Goal: Task Accomplishment & Management: Use online tool/utility

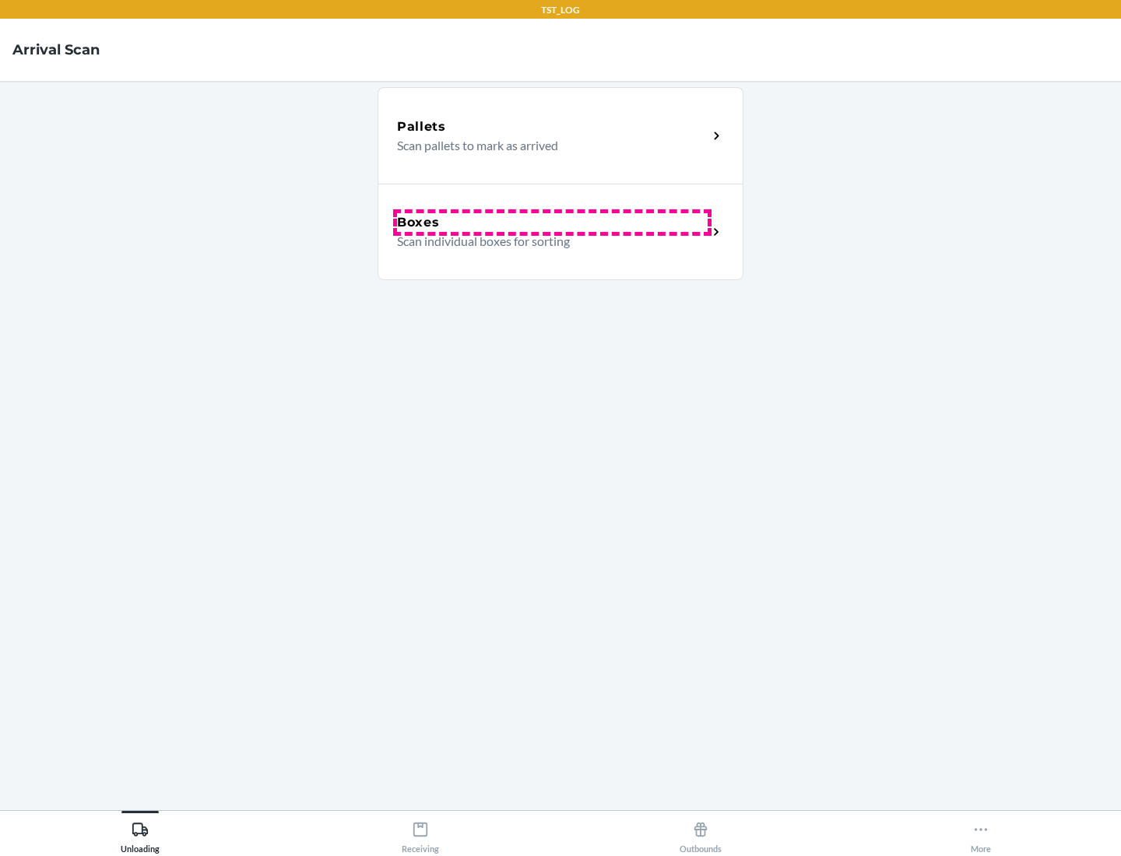
click at [552, 223] on div "Boxes" at bounding box center [552, 222] width 311 height 19
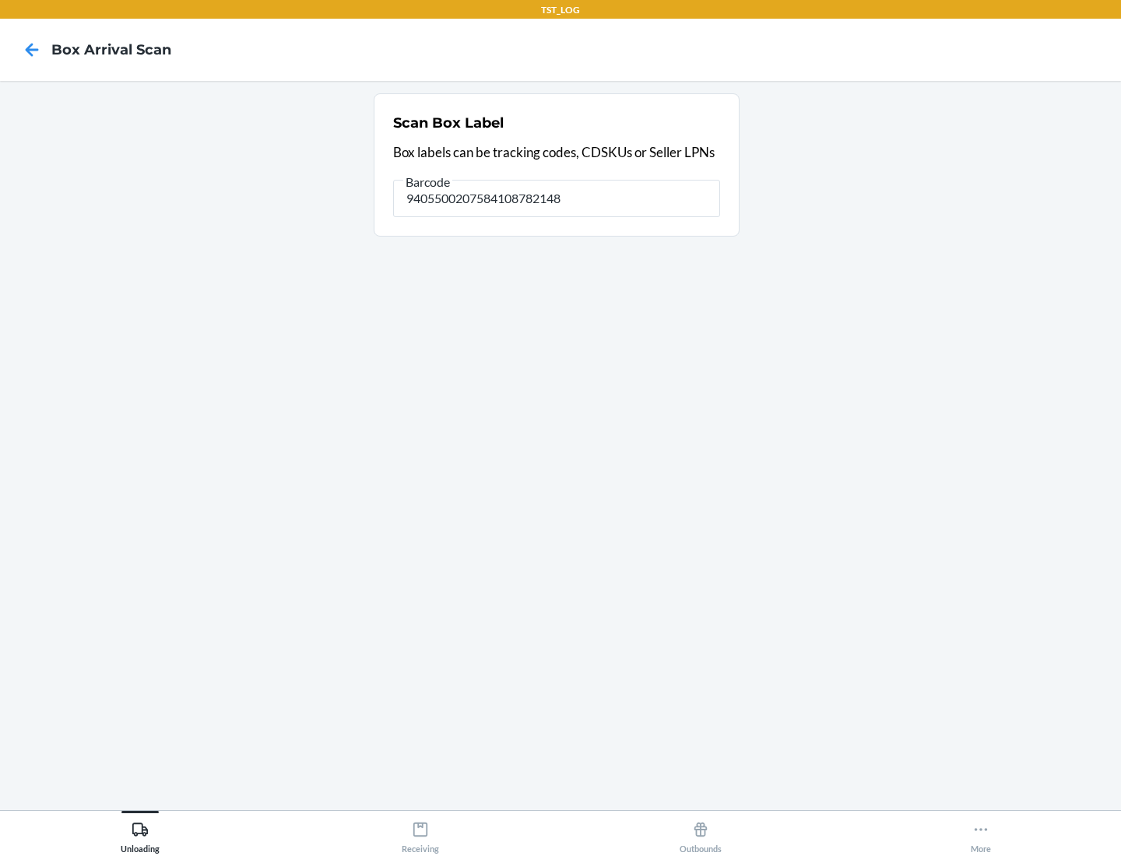
type input "9405500207584108782148"
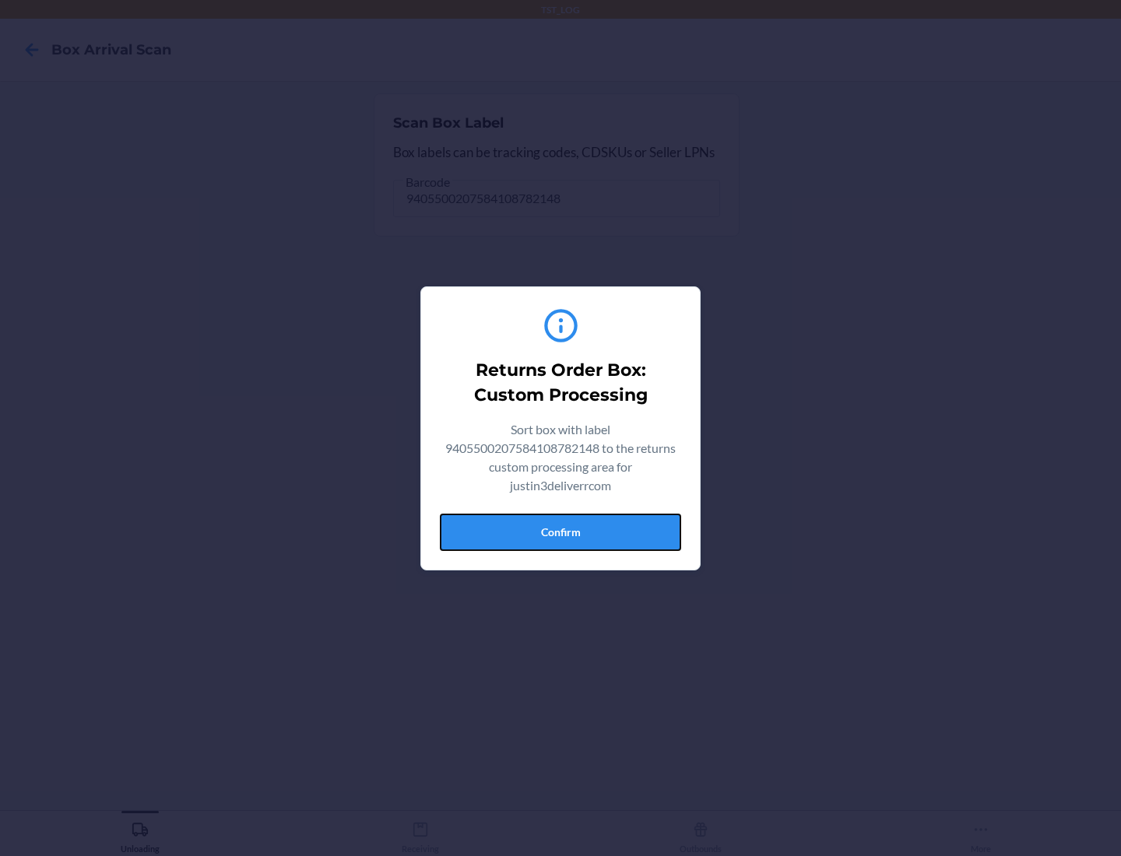
click at [560, 532] on button "Confirm" at bounding box center [560, 532] width 241 height 37
